Goal: Find specific page/section

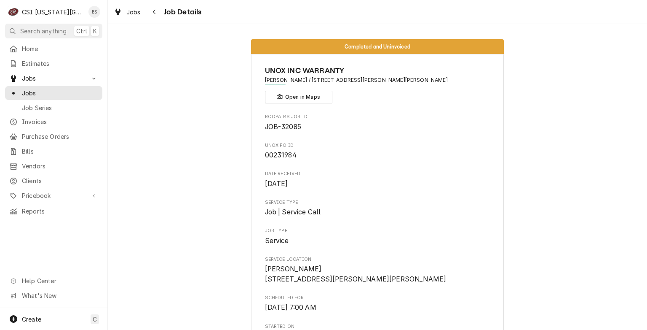
scroll to position [662, 0]
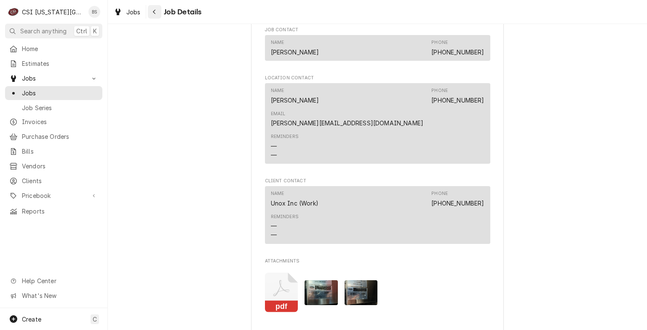
click at [153, 12] on icon "Navigate back" at bounding box center [155, 12] width 4 height 6
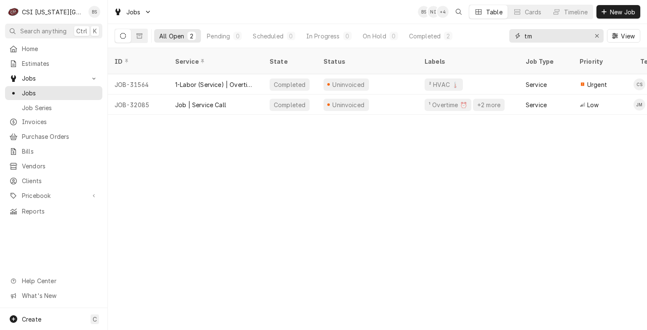
click at [539, 38] on input "tm" at bounding box center [556, 35] width 63 height 13
type input "t"
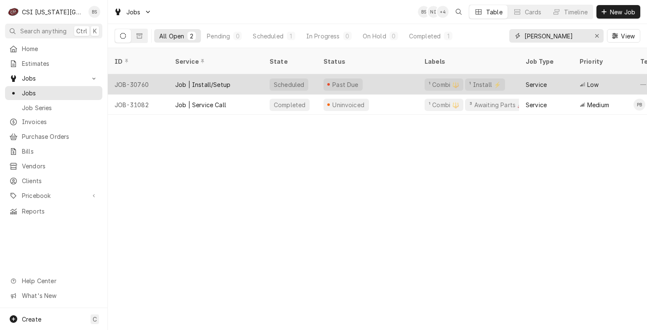
type input "john knox"
click at [205, 80] on div "Job | Install/Setup" at bounding box center [202, 84] width 55 height 9
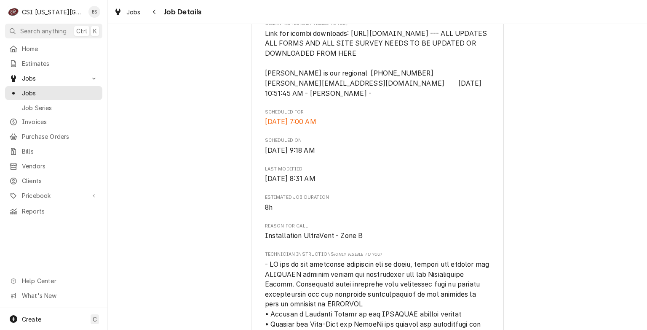
scroll to position [287, 0]
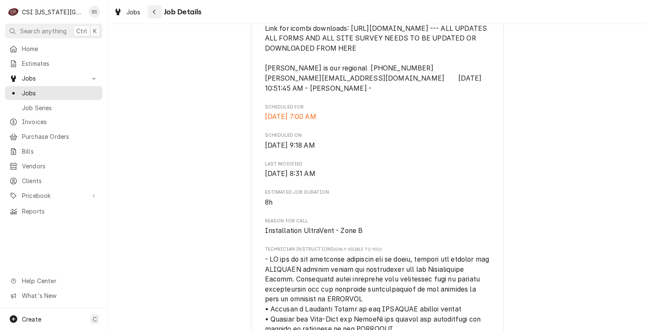
click at [155, 13] on icon "Navigate back" at bounding box center [154, 12] width 3 height 5
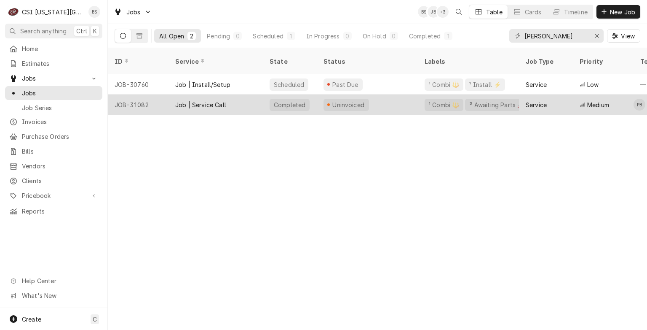
click at [206, 100] on div "Job | Service Call" at bounding box center [200, 104] width 51 height 9
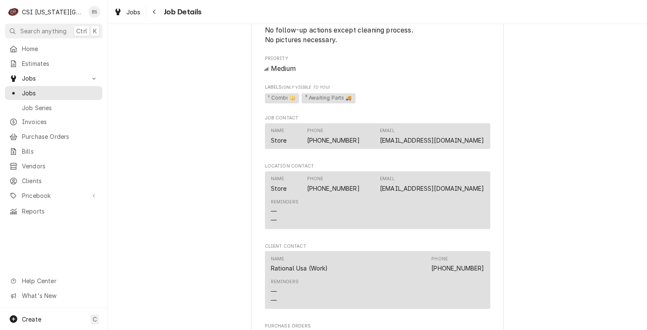
scroll to position [729, 0]
